Goal: Task Accomplishment & Management: Use online tool/utility

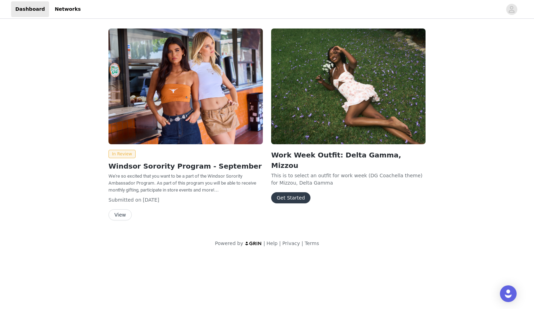
scroll to position [3502, 0]
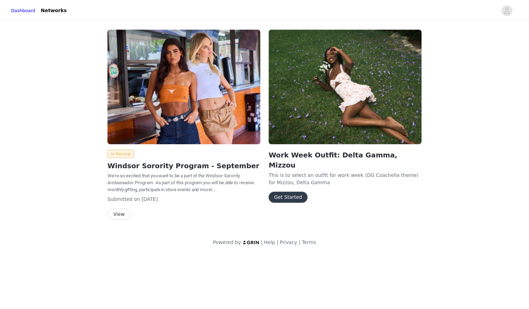
scroll to position [3502, 0]
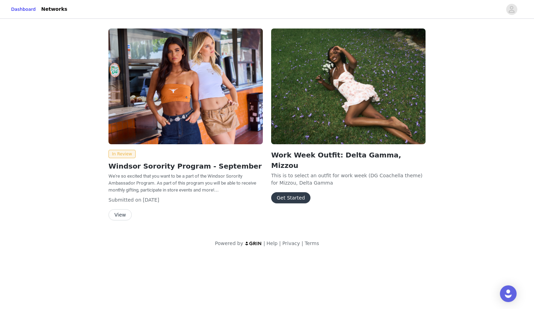
click at [117, 212] on button "View" at bounding box center [119, 214] width 23 height 11
